Goal: Transaction & Acquisition: Obtain resource

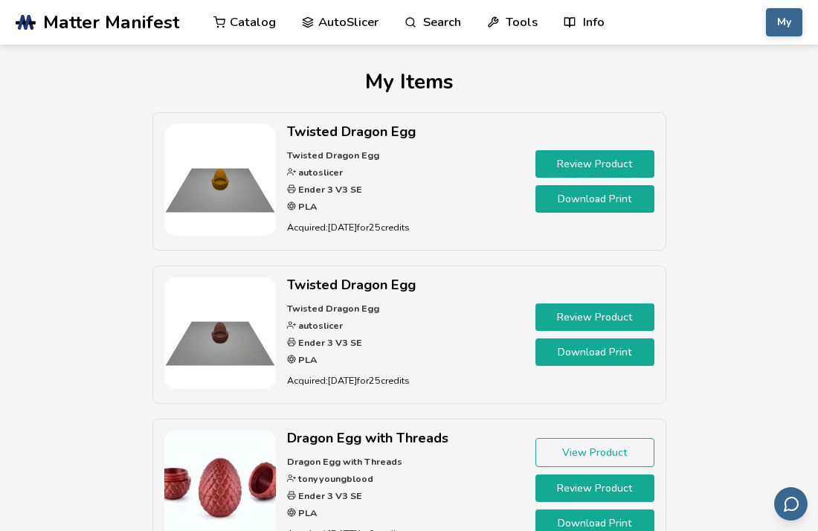
click at [230, 19] on link "Catalog" at bounding box center [244, 22] width 62 height 45
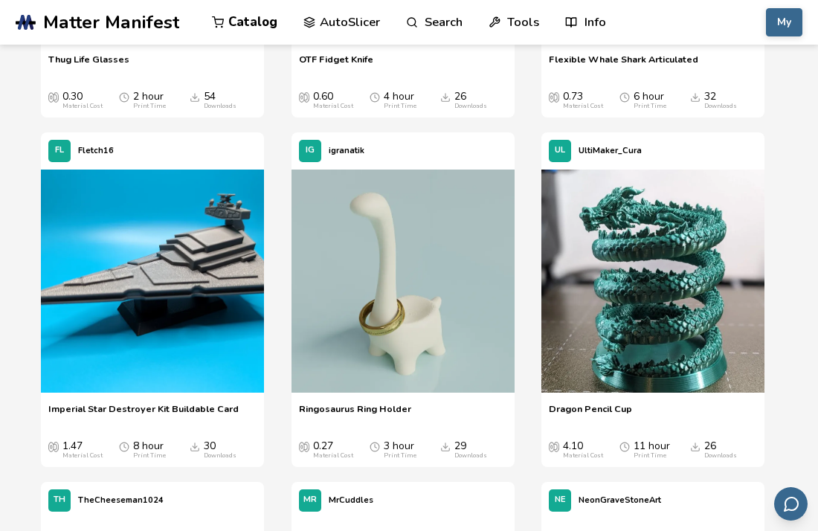
scroll to position [3147, 0]
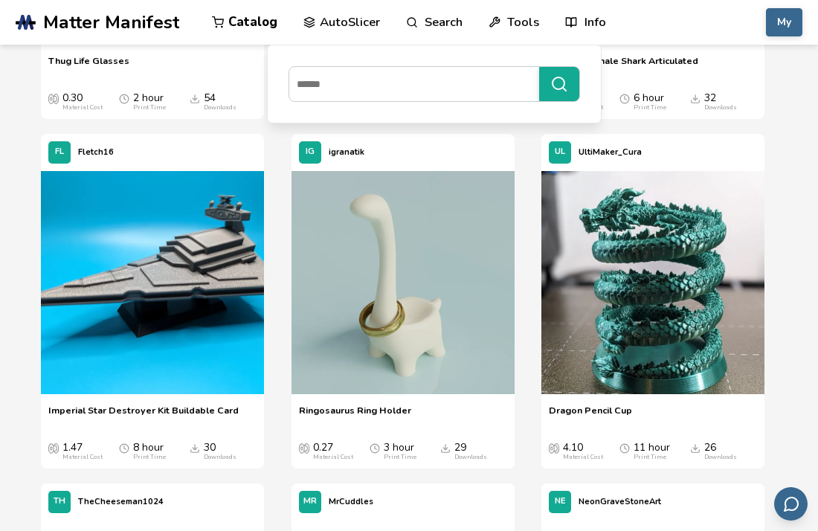
click at [435, 33] on link "Search" at bounding box center [434, 22] width 57 height 45
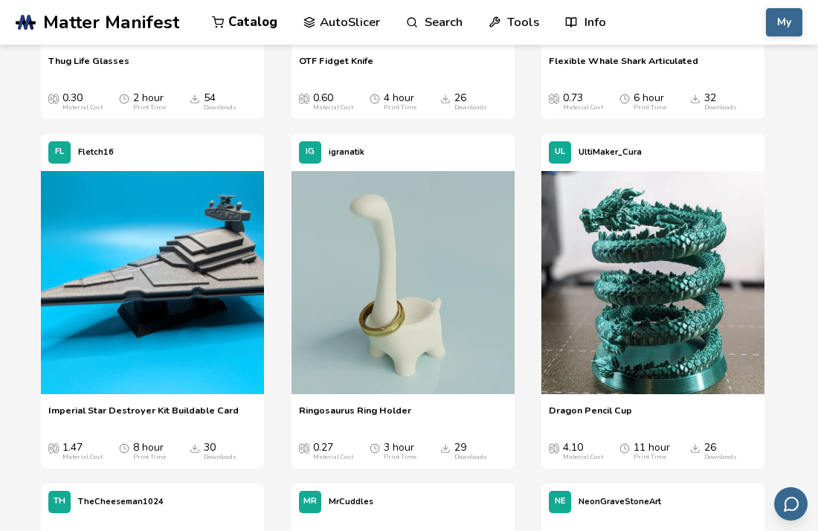
click at [436, 30] on link "Search" at bounding box center [434, 22] width 57 height 45
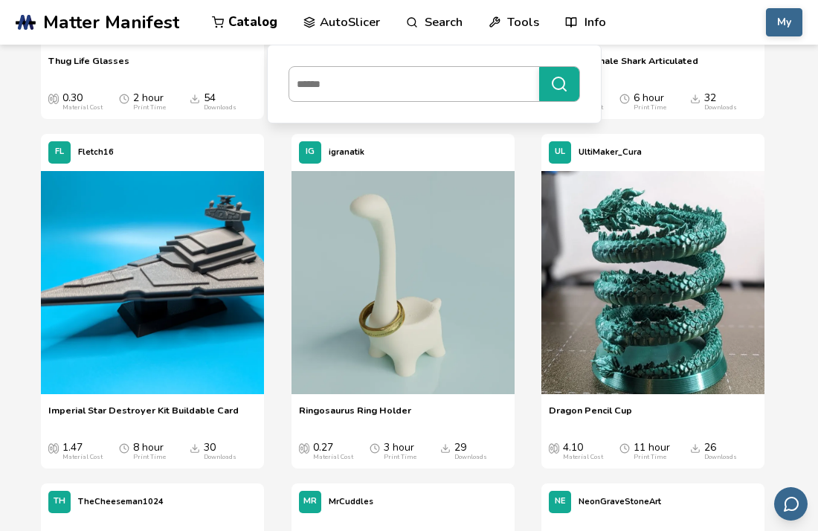
click at [393, 76] on input at bounding box center [410, 84] width 242 height 27
type input "******"
click at [539, 67] on button "******" at bounding box center [559, 84] width 40 height 34
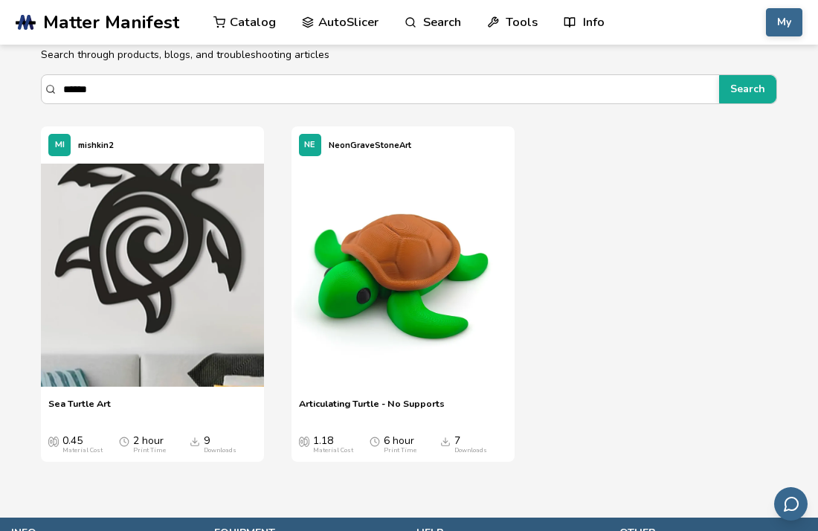
scroll to position [57, 0]
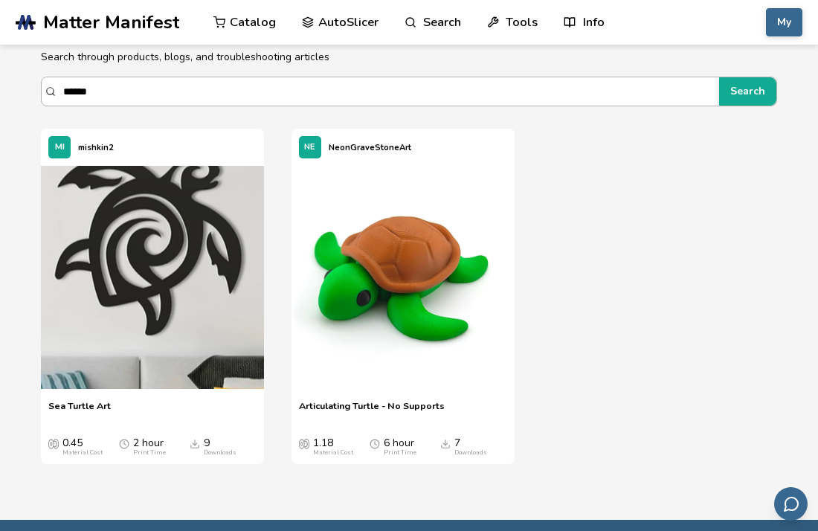
click at [131, 96] on input "******" at bounding box center [387, 91] width 649 height 27
type input "*"
click at [719, 77] on button "Search" at bounding box center [747, 91] width 57 height 28
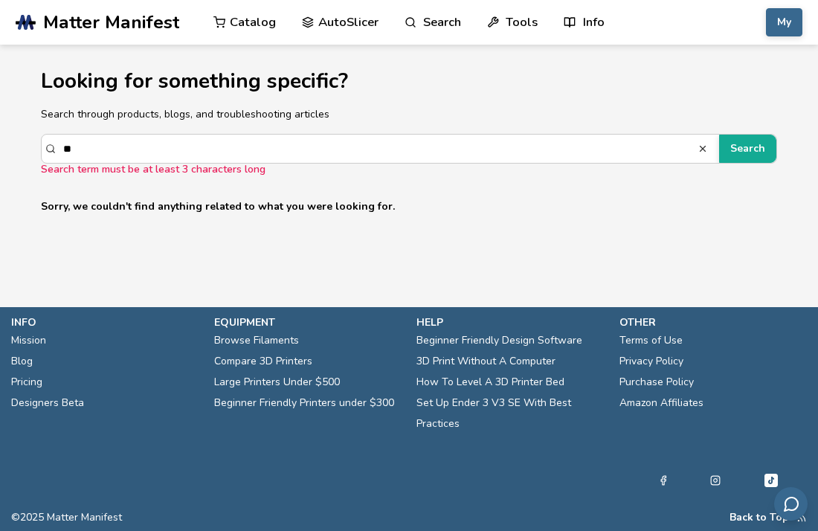
type input "*"
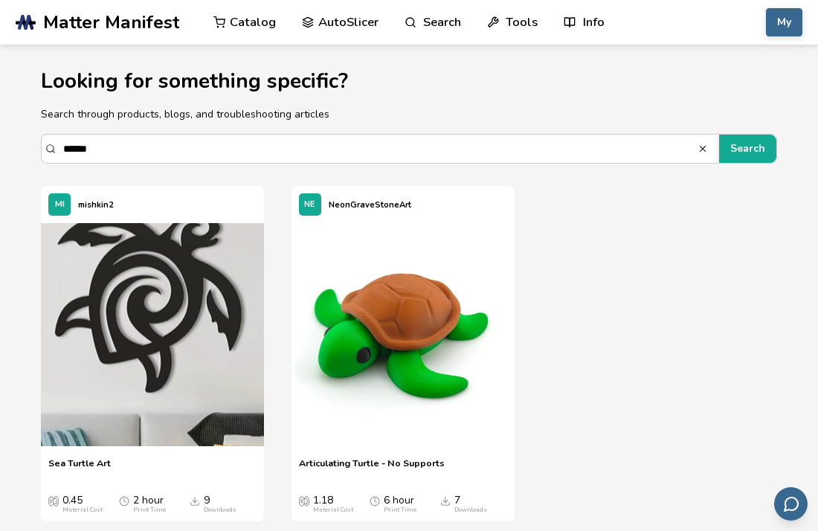
type input "******"
click at [719, 135] on button "Search" at bounding box center [747, 149] width 57 height 28
click at [483, 336] on icon at bounding box center [481, 337] width 10 height 10
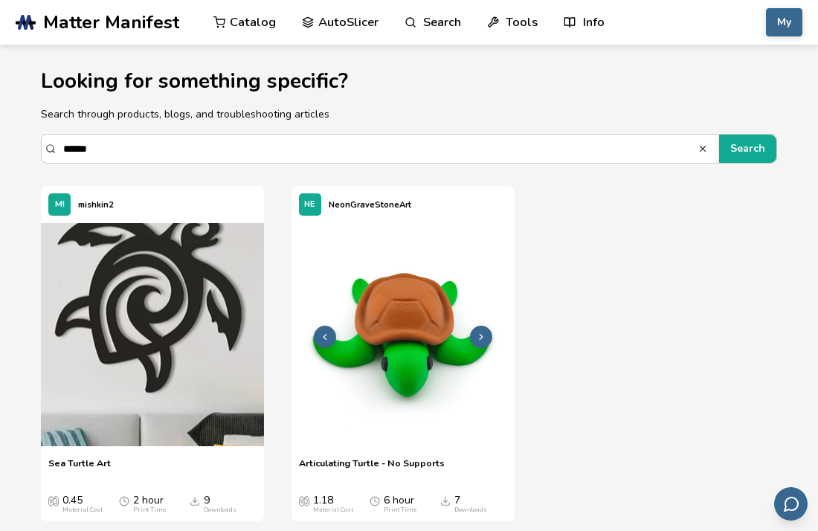
click at [483, 336] on icon at bounding box center [481, 337] width 10 height 10
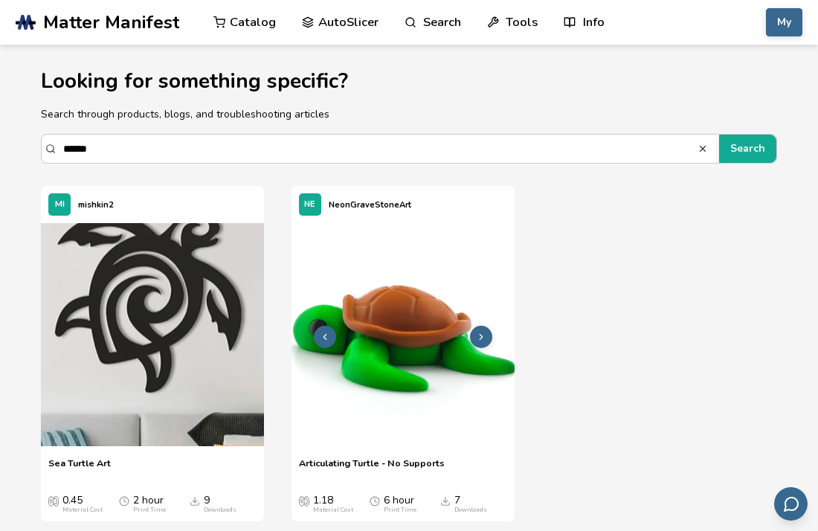
click at [384, 347] on img at bounding box center [403, 334] width 223 height 223
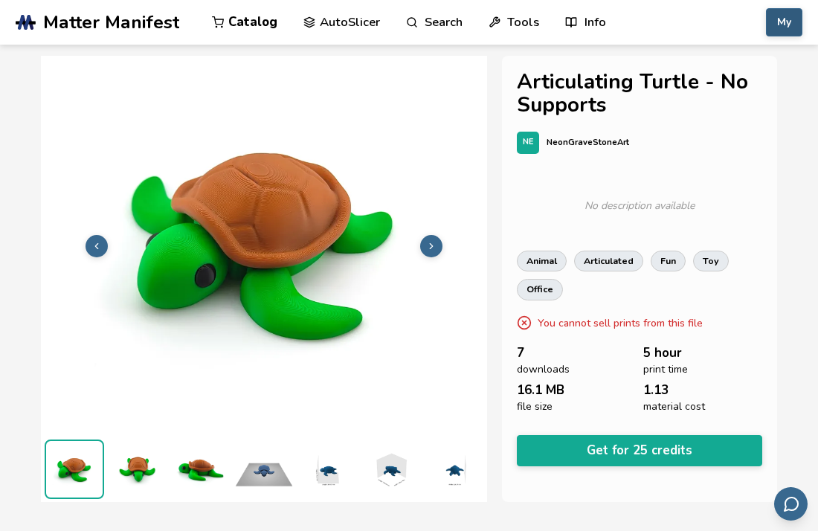
click at [795, 26] on button "My" at bounding box center [784, 22] width 36 height 28
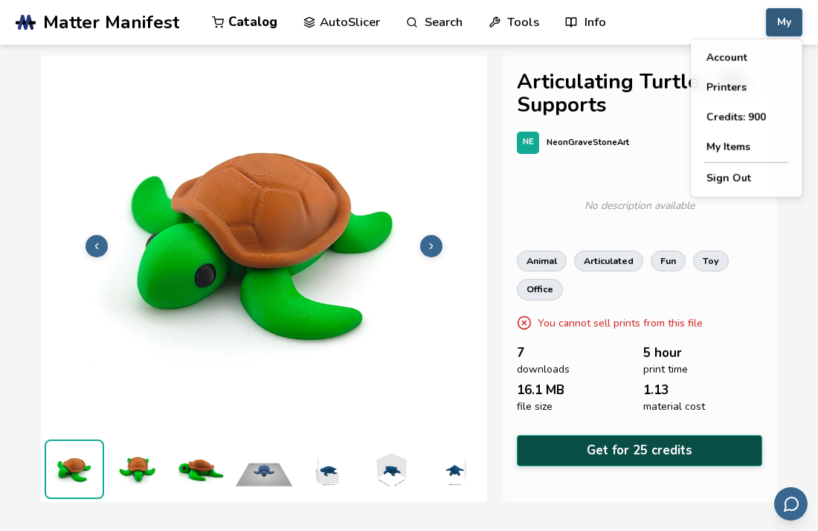
click at [608, 452] on button "Get for 25 credits" at bounding box center [639, 450] width 245 height 30
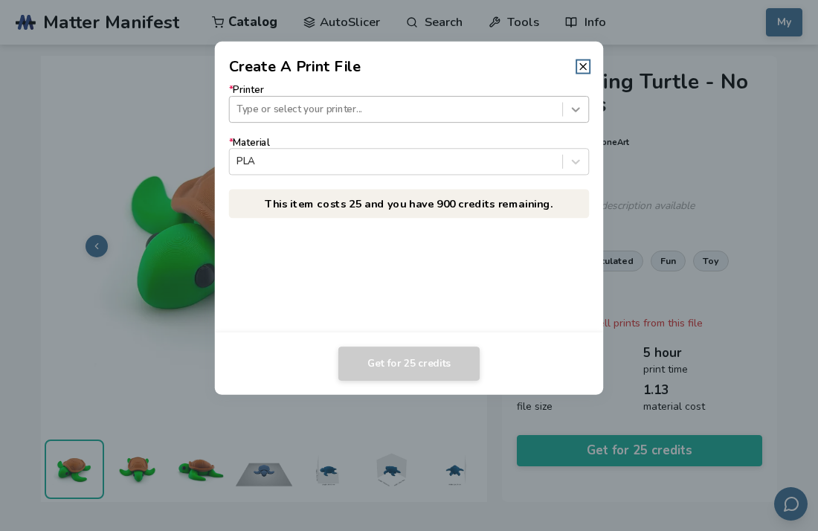
click at [569, 114] on icon at bounding box center [576, 109] width 14 height 14
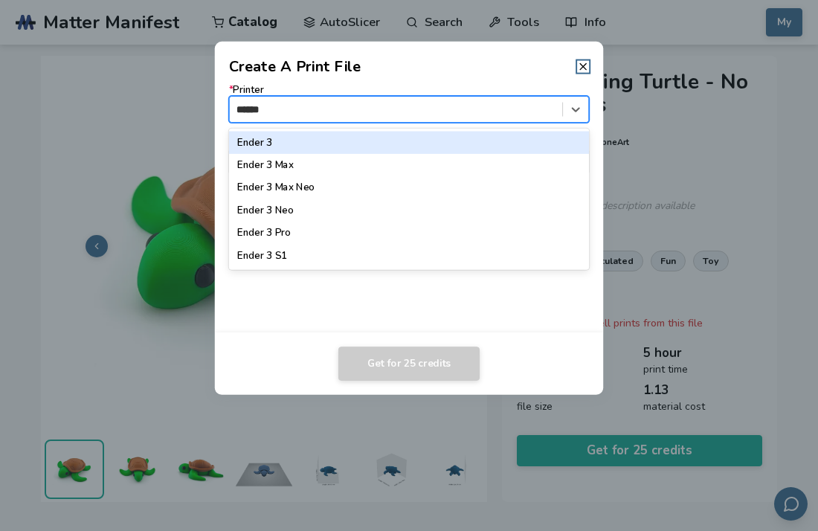
type input "*******"
click at [451, 149] on div "Ender 3" at bounding box center [409, 142] width 361 height 22
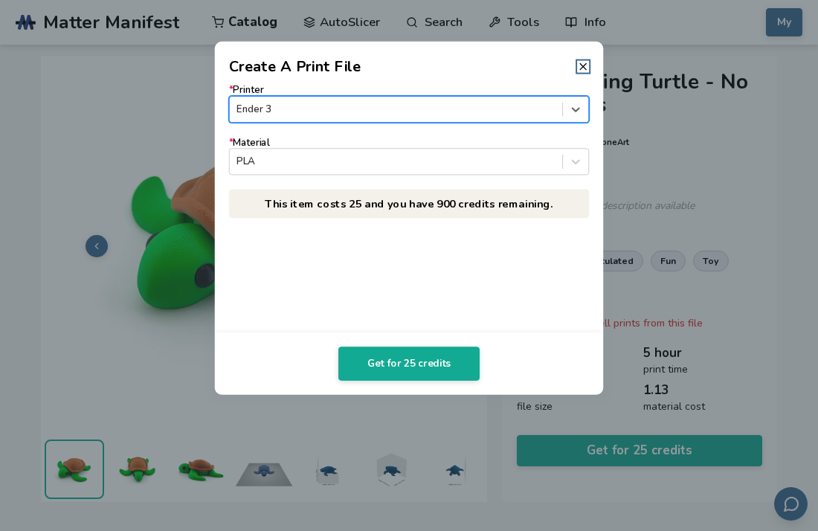
click at [437, 108] on div at bounding box center [396, 109] width 318 height 14
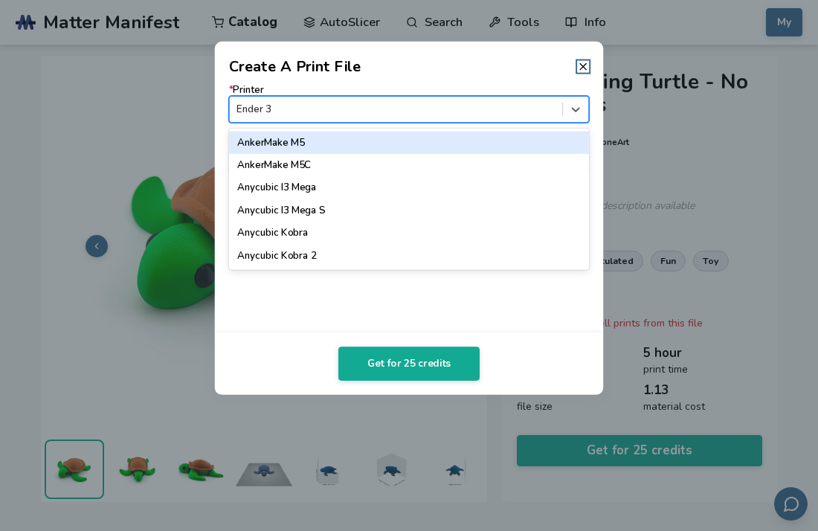
click at [351, 109] on div at bounding box center [396, 109] width 318 height 14
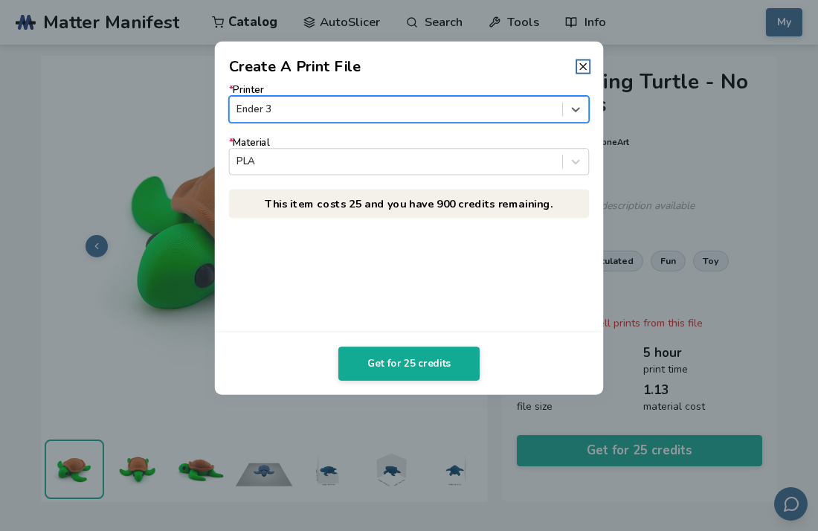
click at [294, 113] on div at bounding box center [396, 109] width 318 height 14
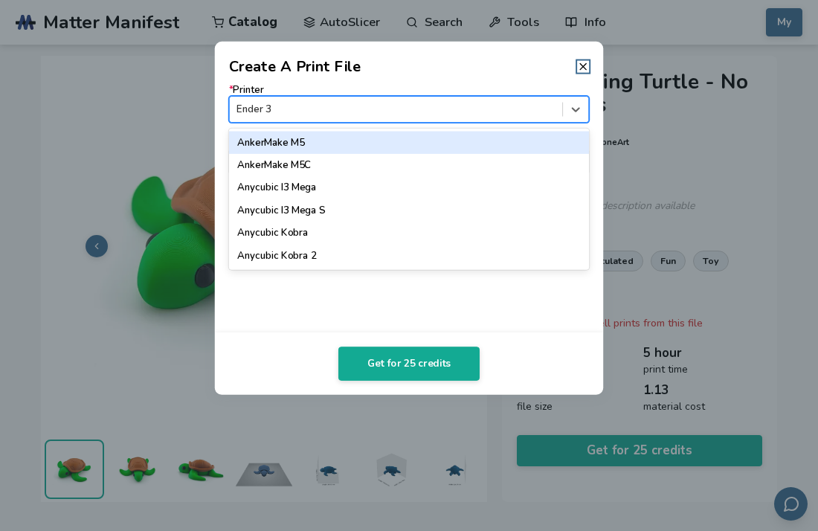
click at [294, 113] on div at bounding box center [396, 109] width 318 height 14
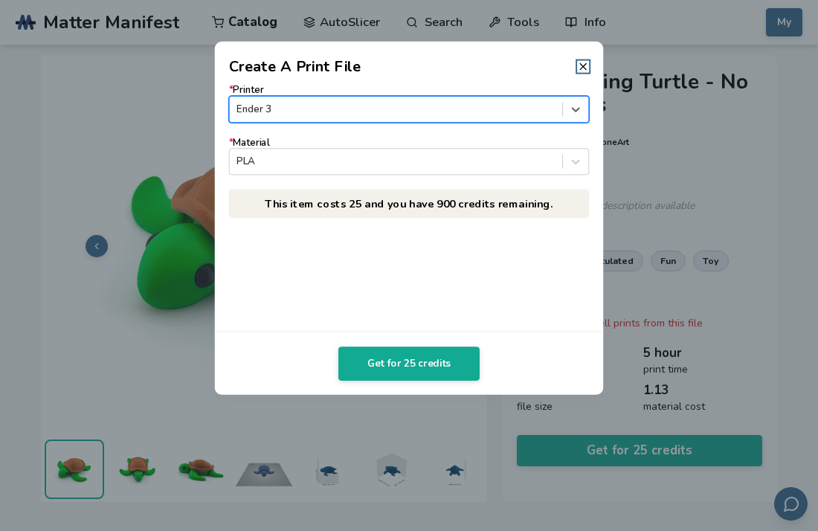
click at [294, 113] on div at bounding box center [396, 109] width 318 height 14
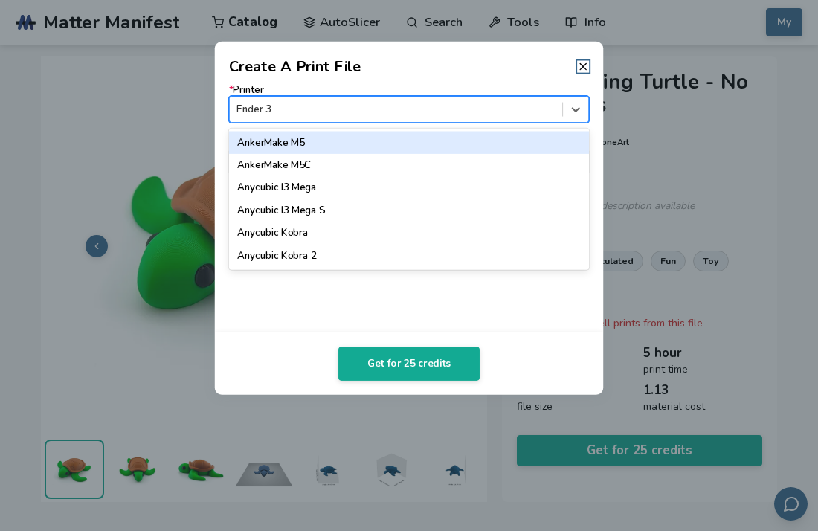
click at [288, 109] on div at bounding box center [396, 109] width 318 height 14
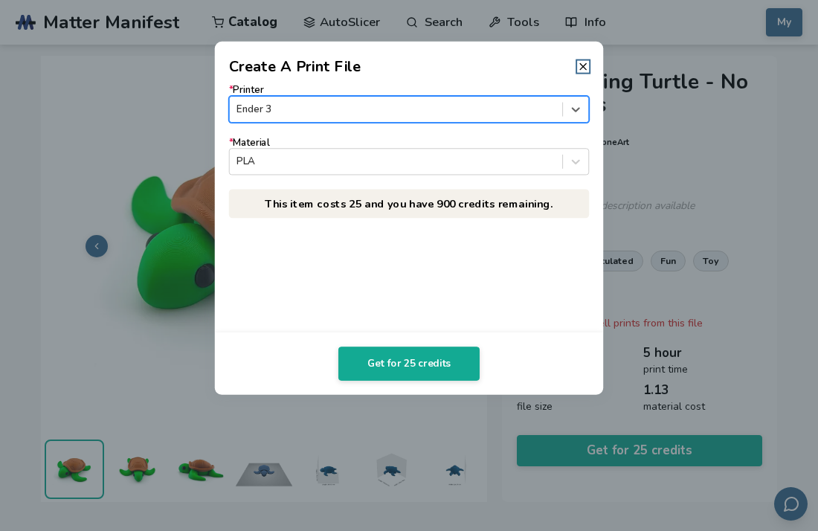
click at [288, 109] on div at bounding box center [396, 109] width 318 height 14
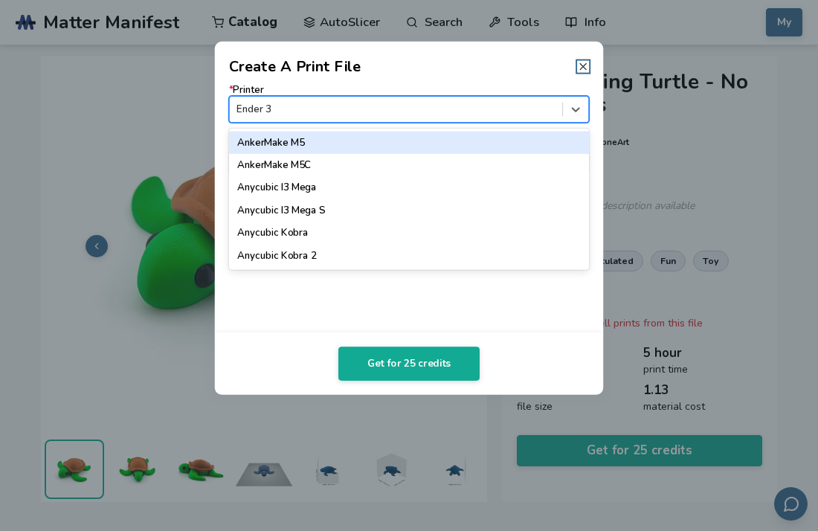
click at [582, 68] on icon at bounding box center [583, 67] width 12 height 12
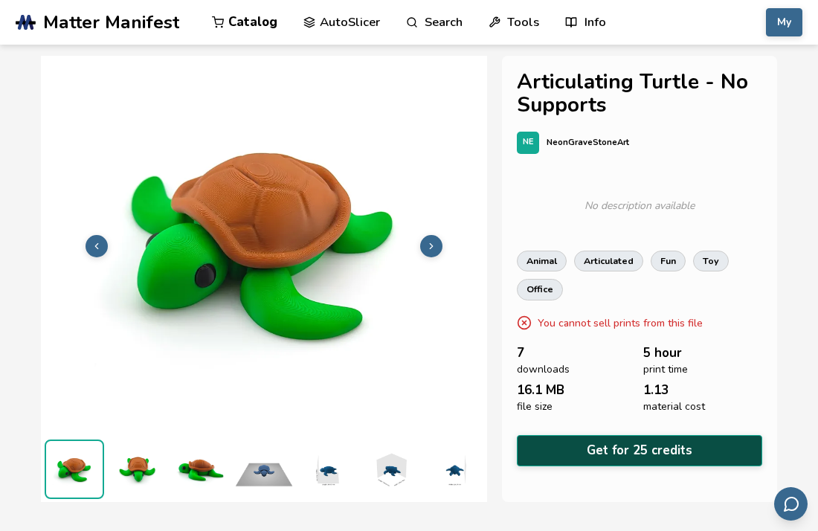
click at [596, 437] on button "Get for 25 credits" at bounding box center [639, 450] width 245 height 30
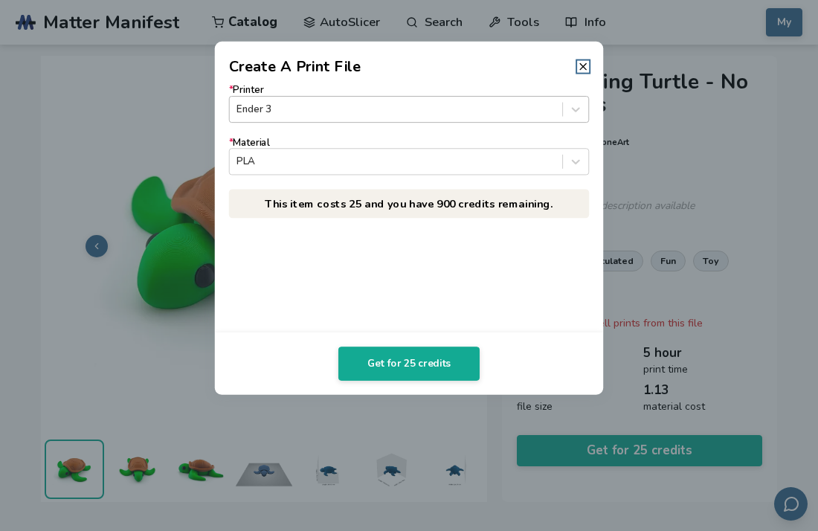
click at [277, 108] on div at bounding box center [396, 109] width 318 height 14
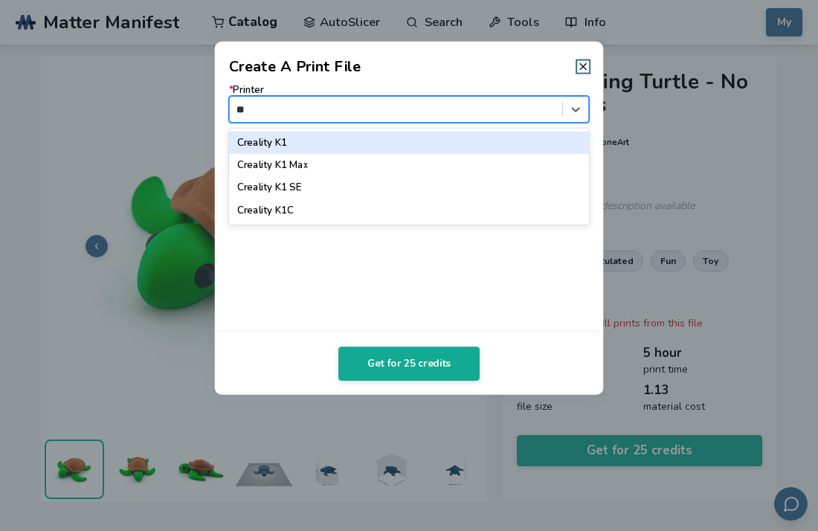
type input "*"
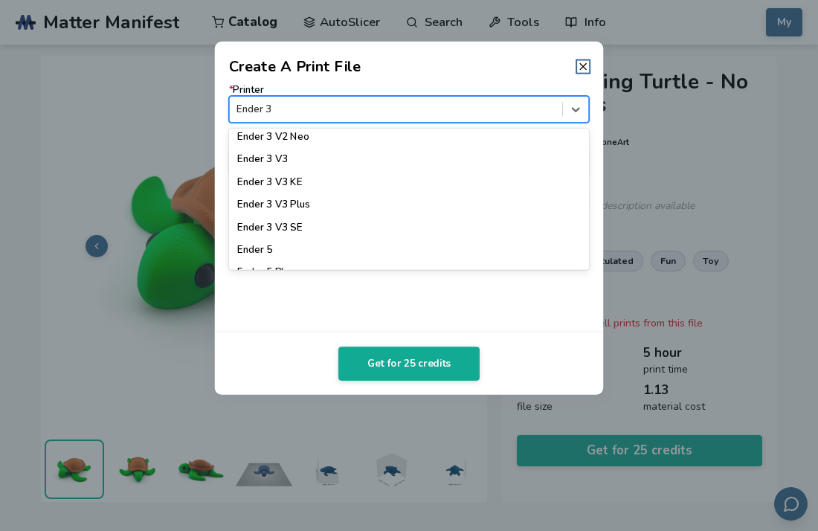
scroll to position [1009, 0]
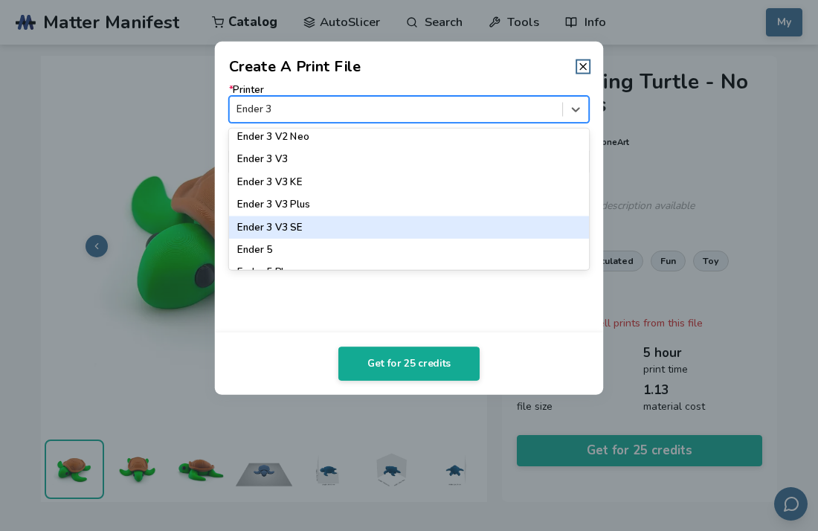
click at [350, 228] on div "Ender 3 V3 SE" at bounding box center [409, 227] width 361 height 22
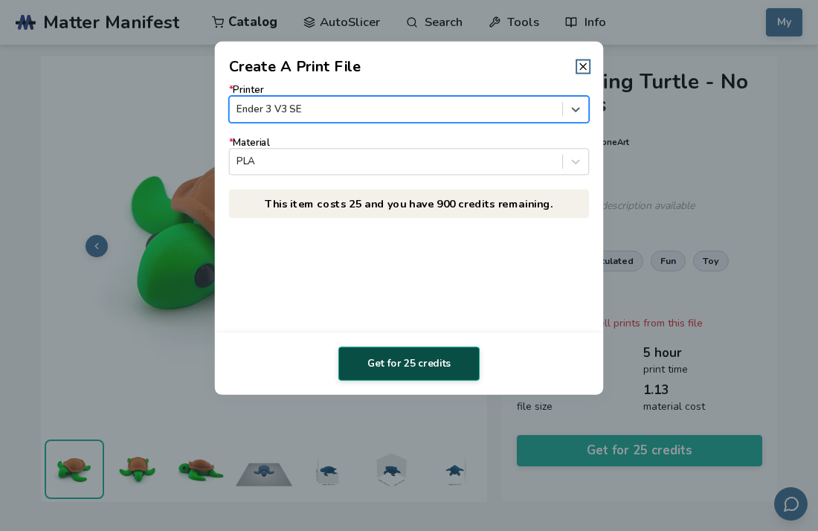
click at [431, 357] on button "Get for 25 credits" at bounding box center [408, 364] width 141 height 34
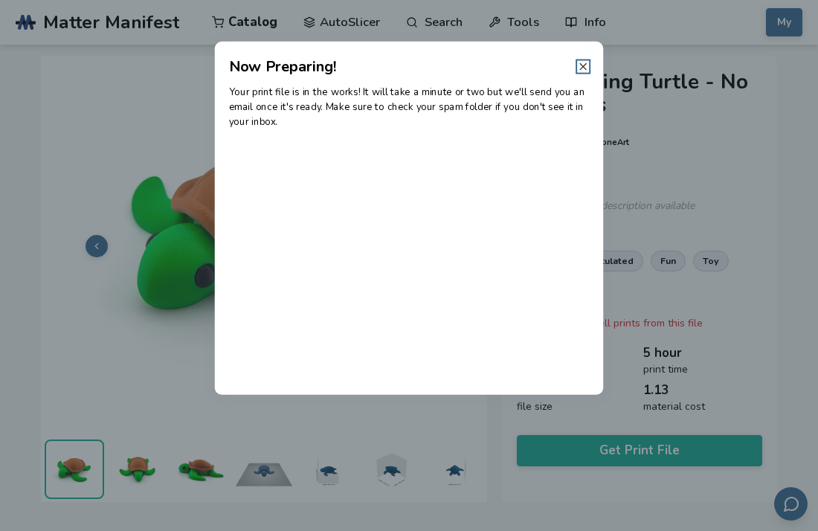
click at [586, 68] on line at bounding box center [583, 66] width 6 height 6
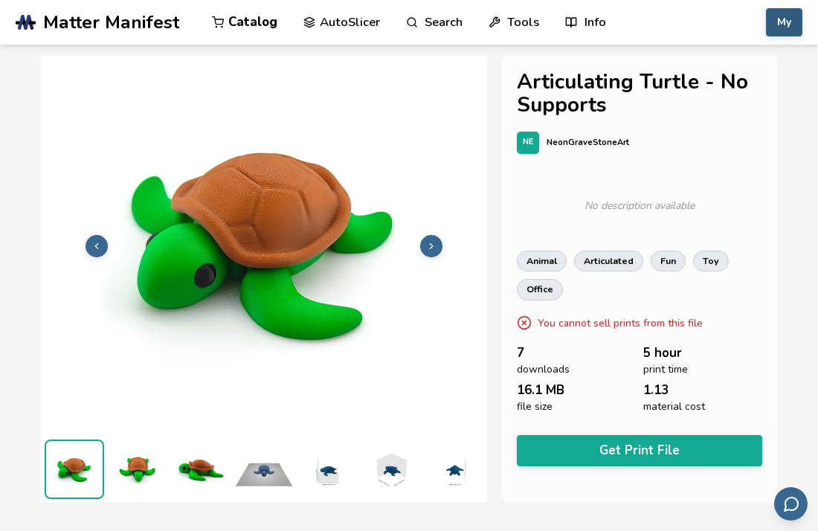
click at [779, 20] on button "My" at bounding box center [784, 22] width 36 height 28
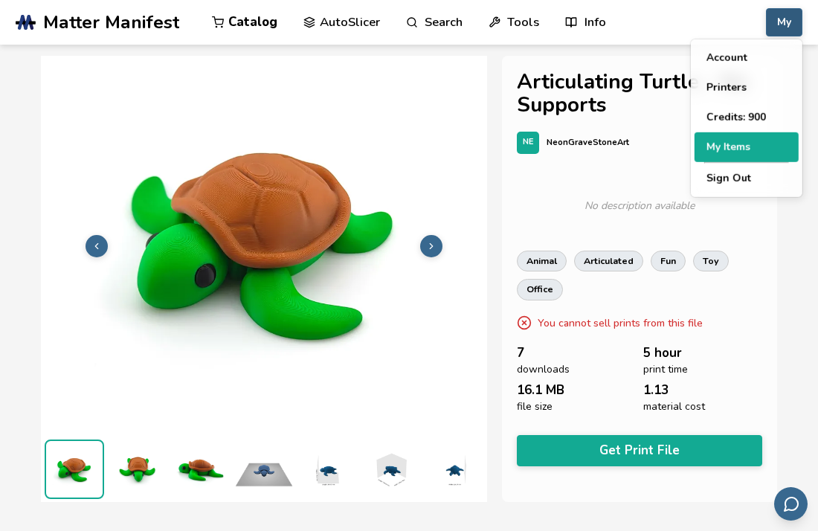
click at [723, 155] on button "My Items" at bounding box center [747, 147] width 104 height 30
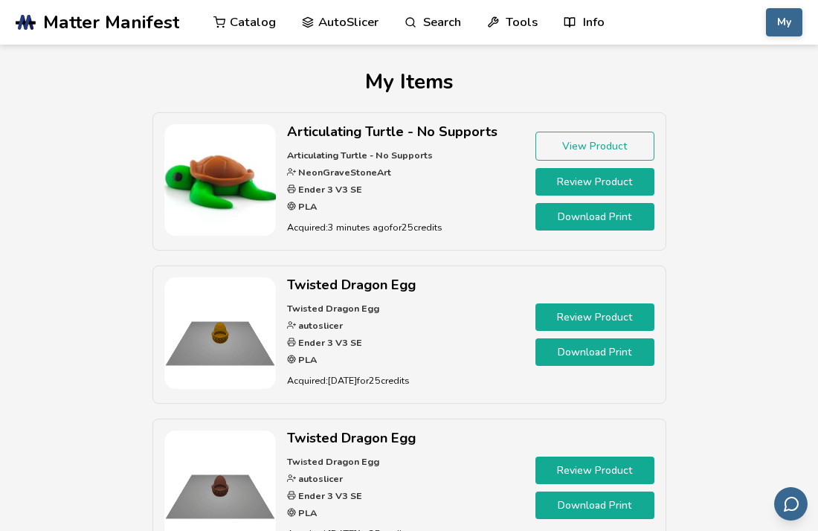
click at [593, 214] on link "Download Print" at bounding box center [595, 217] width 119 height 28
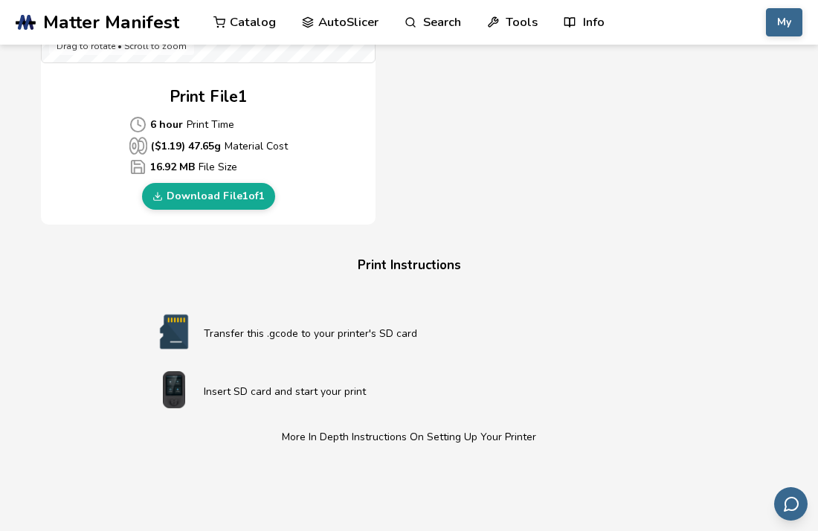
scroll to position [706, 0]
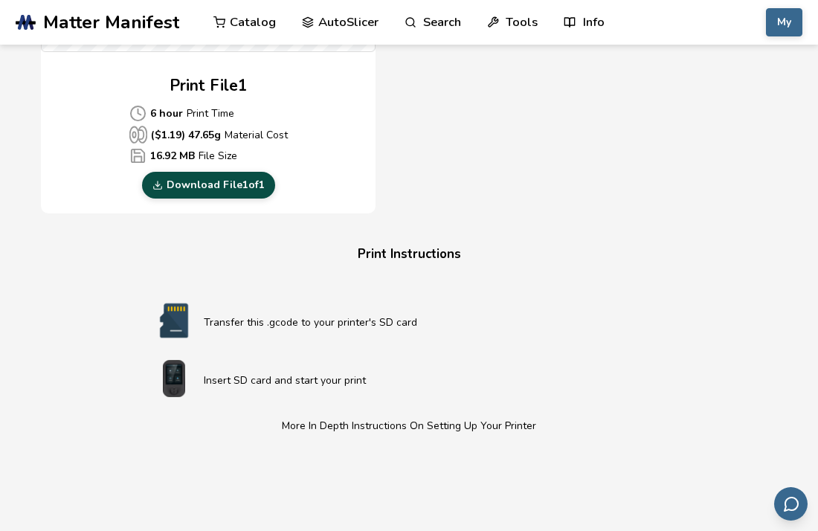
click at [222, 187] on link "Download File 1 of 1" at bounding box center [208, 185] width 133 height 27
click at [188, 190] on link "Download File 1 of 1" at bounding box center [208, 185] width 133 height 27
click at [188, 184] on link "Download File 1 of 1" at bounding box center [208, 185] width 133 height 27
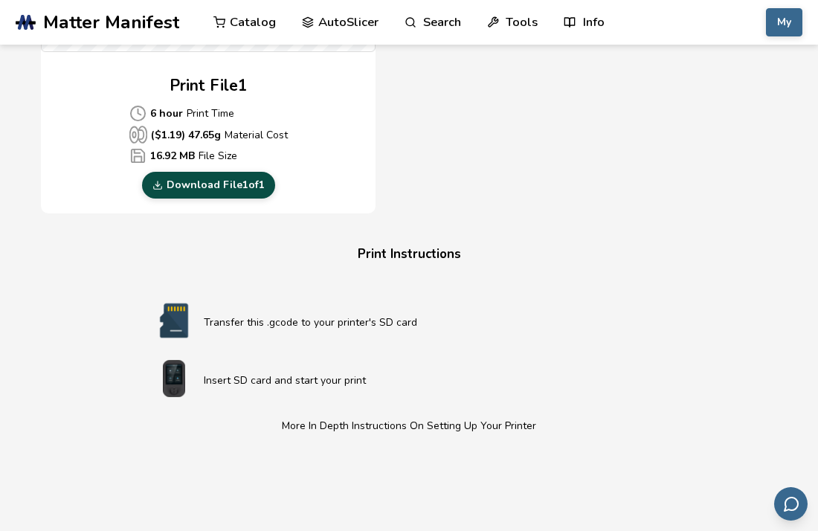
click at [188, 184] on link "Download File 1 of 1" at bounding box center [208, 185] width 133 height 27
click at [259, 30] on link "Catalog" at bounding box center [244, 22] width 62 height 45
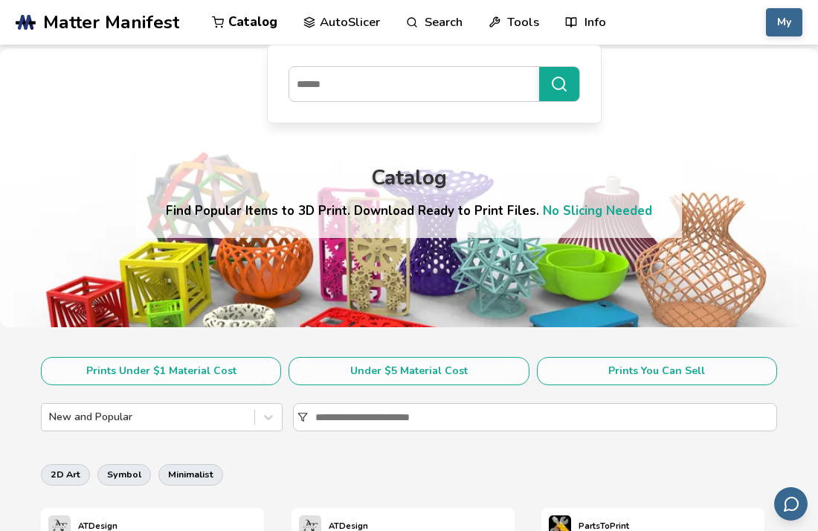
click at [440, 29] on link "Search" at bounding box center [434, 22] width 57 height 45
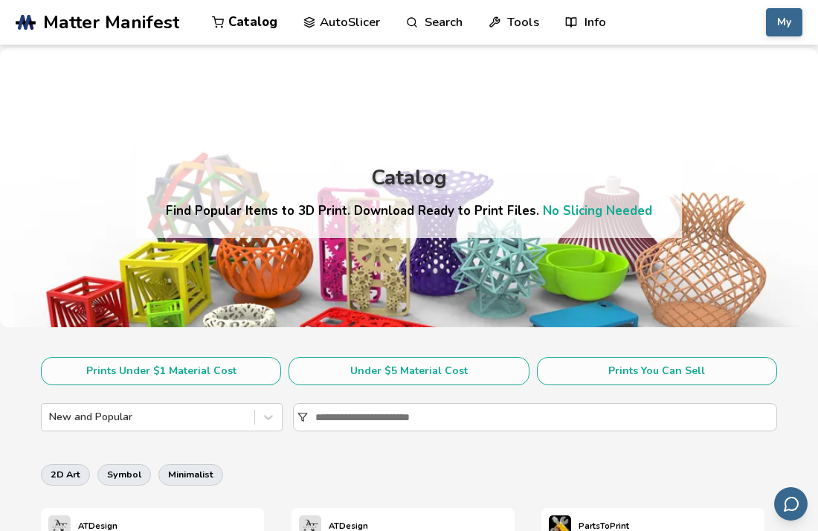
click at [439, 24] on link "Search" at bounding box center [434, 22] width 57 height 45
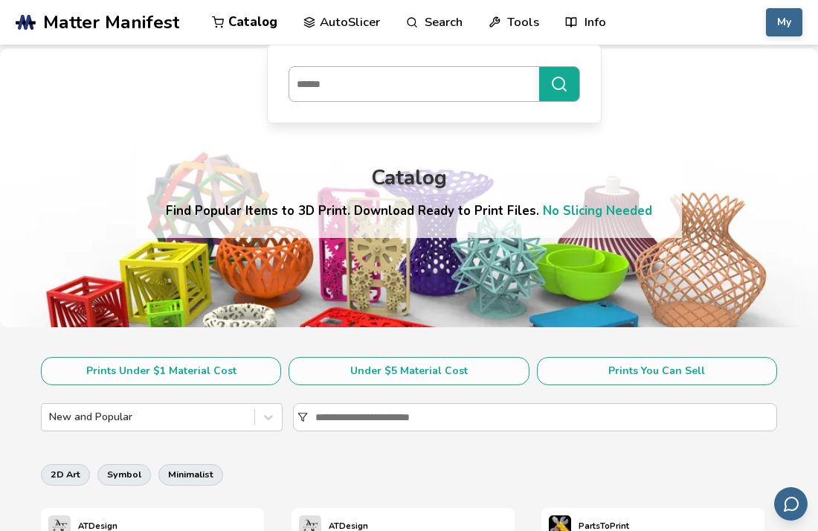
click at [395, 81] on input at bounding box center [410, 84] width 242 height 27
type input "********"
click at [422, 32] on link "Search" at bounding box center [434, 22] width 57 height 45
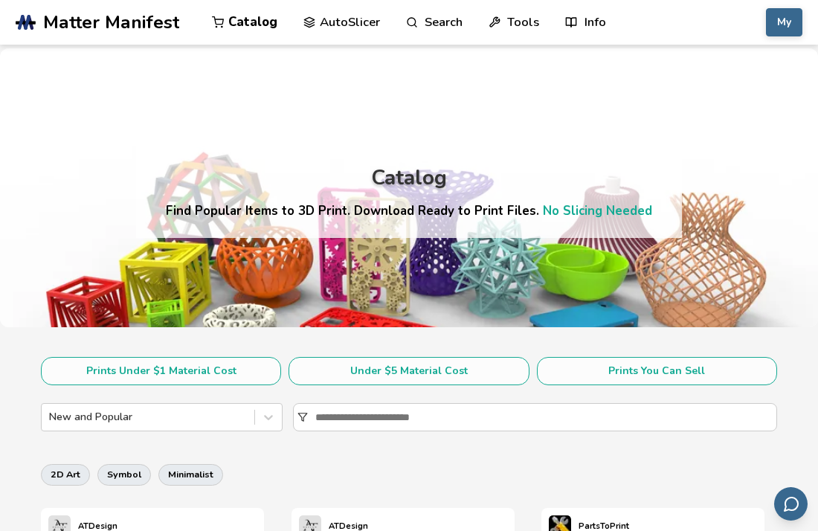
click at [422, 32] on link "Search" at bounding box center [434, 22] width 57 height 45
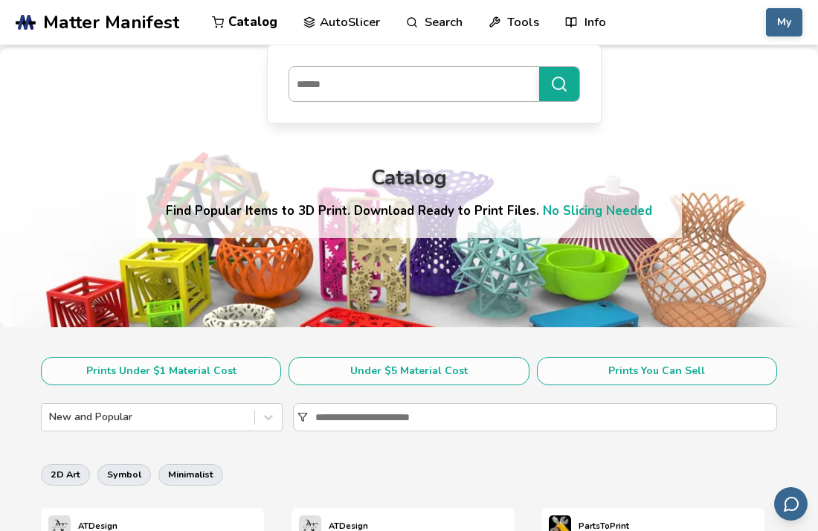
click at [369, 87] on input at bounding box center [410, 84] width 242 height 27
type input "********"
click at [539, 67] on button "********" at bounding box center [559, 84] width 40 height 34
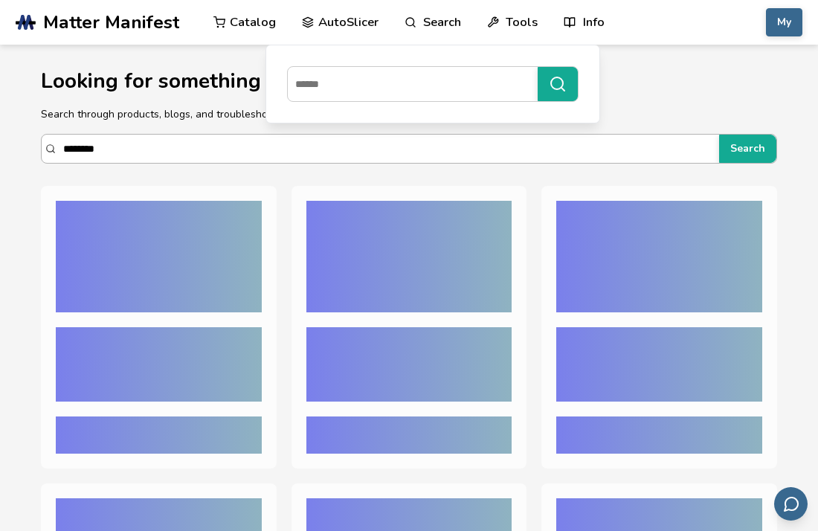
click at [124, 148] on input "********" at bounding box center [387, 148] width 649 height 27
type input "****"
click at [719, 135] on button "Search" at bounding box center [747, 149] width 57 height 28
